Goal: Find specific page/section: Find specific page/section

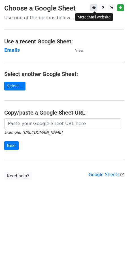
click at [95, 7] on icon at bounding box center [94, 8] width 4 height 4
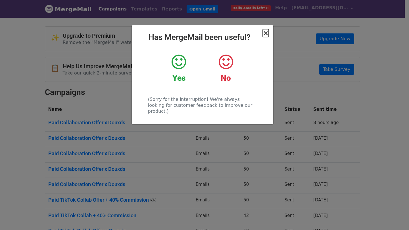
click at [266, 33] on span "×" at bounding box center [266, 33] width 6 height 8
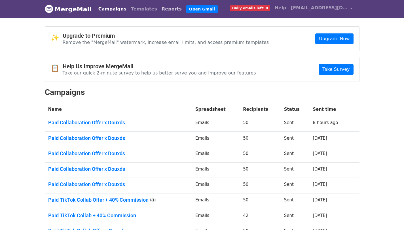
click at [159, 8] on link "Reports" at bounding box center [171, 8] width 25 height 11
click at [159, 7] on link "Reports" at bounding box center [171, 8] width 25 height 11
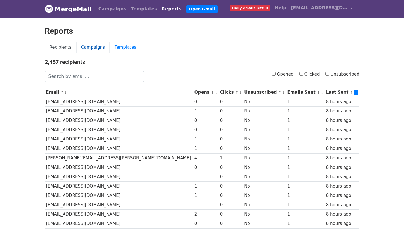
click at [92, 46] on link "Campaigns" at bounding box center [92, 48] width 33 height 12
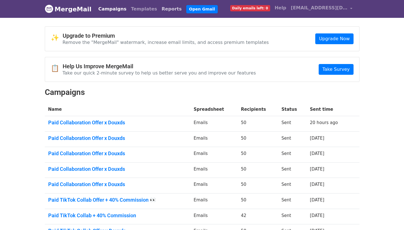
click at [159, 10] on link "Reports" at bounding box center [171, 8] width 25 height 11
